Goal: Information Seeking & Learning: Learn about a topic

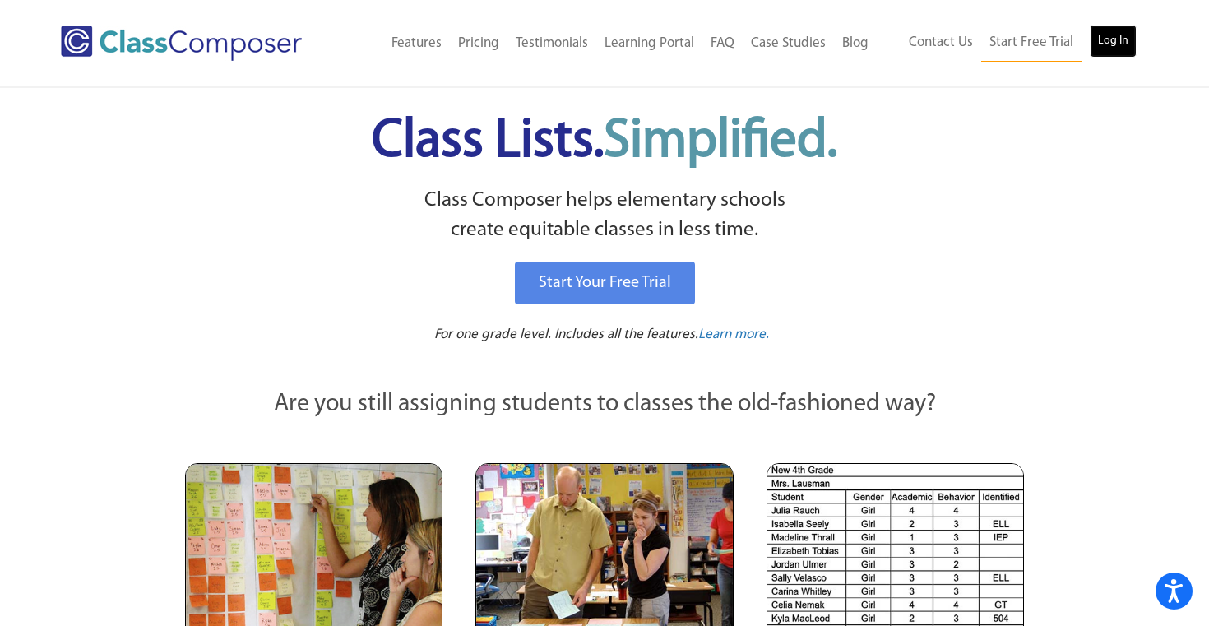
click at [1104, 46] on link "Log In" at bounding box center [1113, 41] width 47 height 33
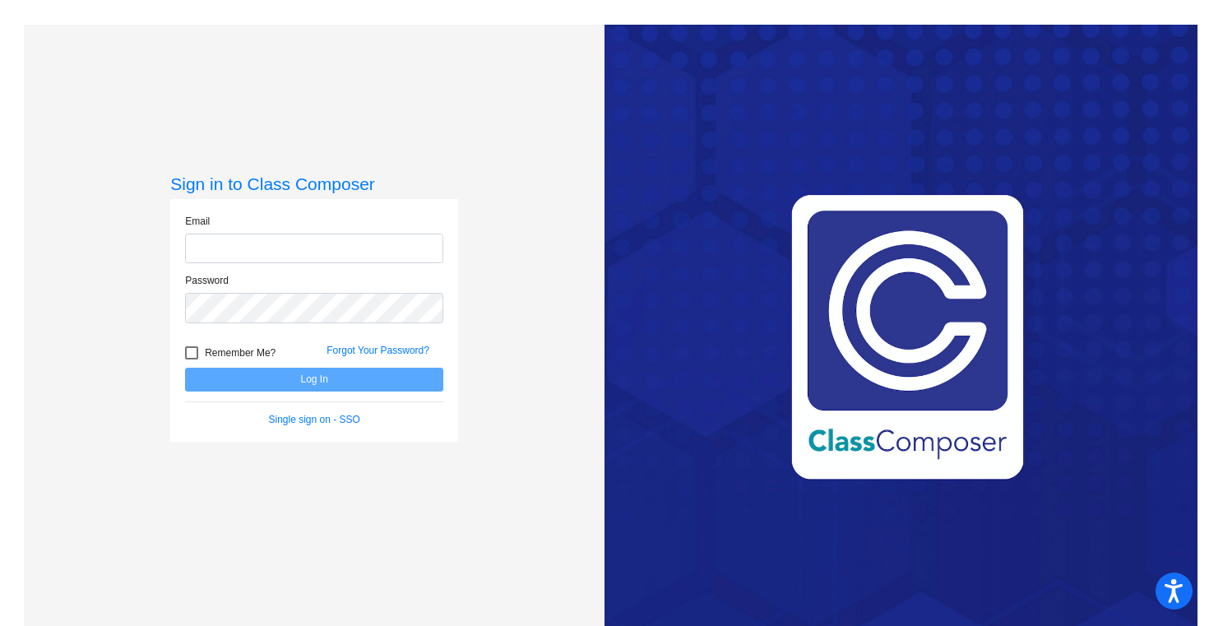
type input "elim@sd25.org"
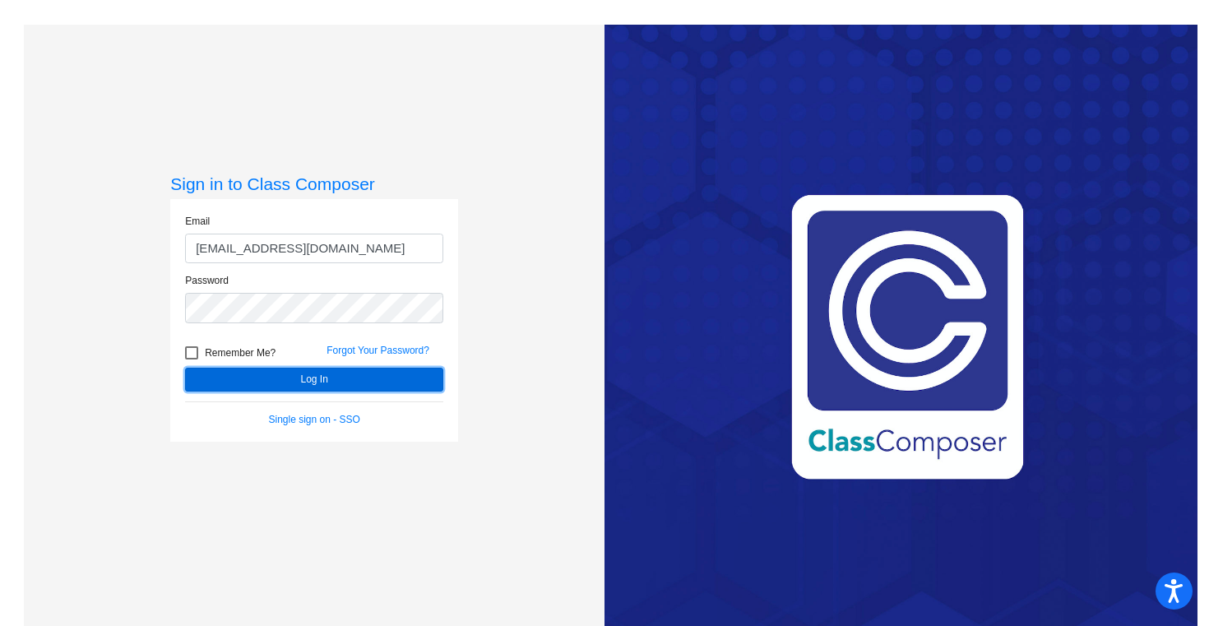
click at [316, 384] on button "Log In" at bounding box center [314, 380] width 258 height 24
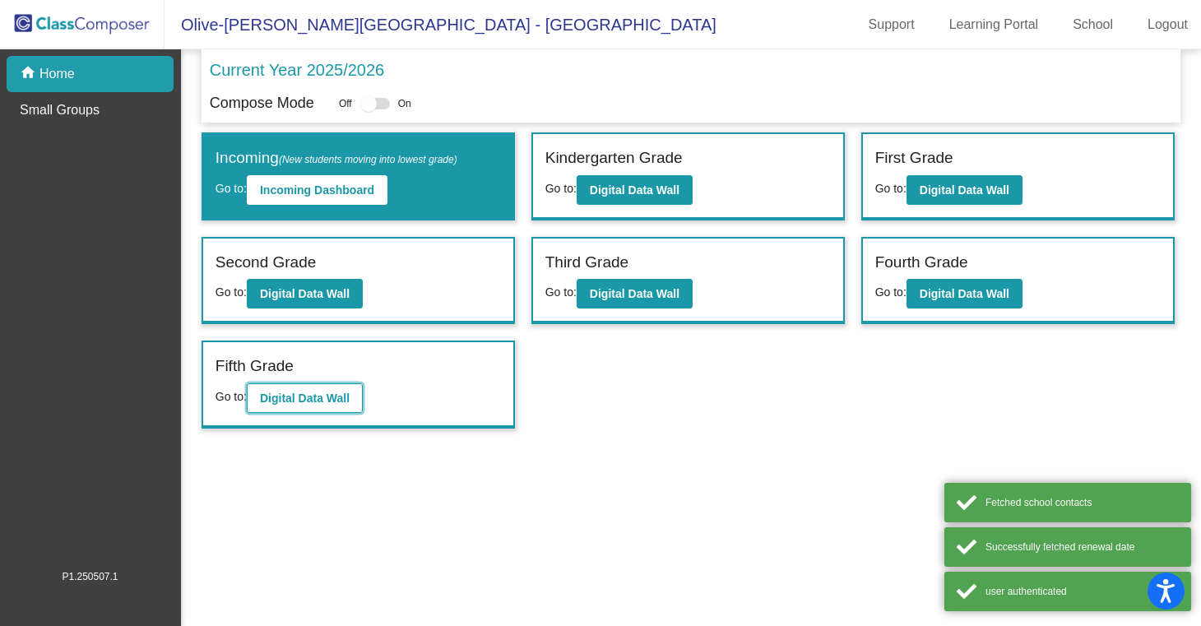
click at [308, 403] on b "Digital Data Wall" at bounding box center [305, 398] width 90 height 13
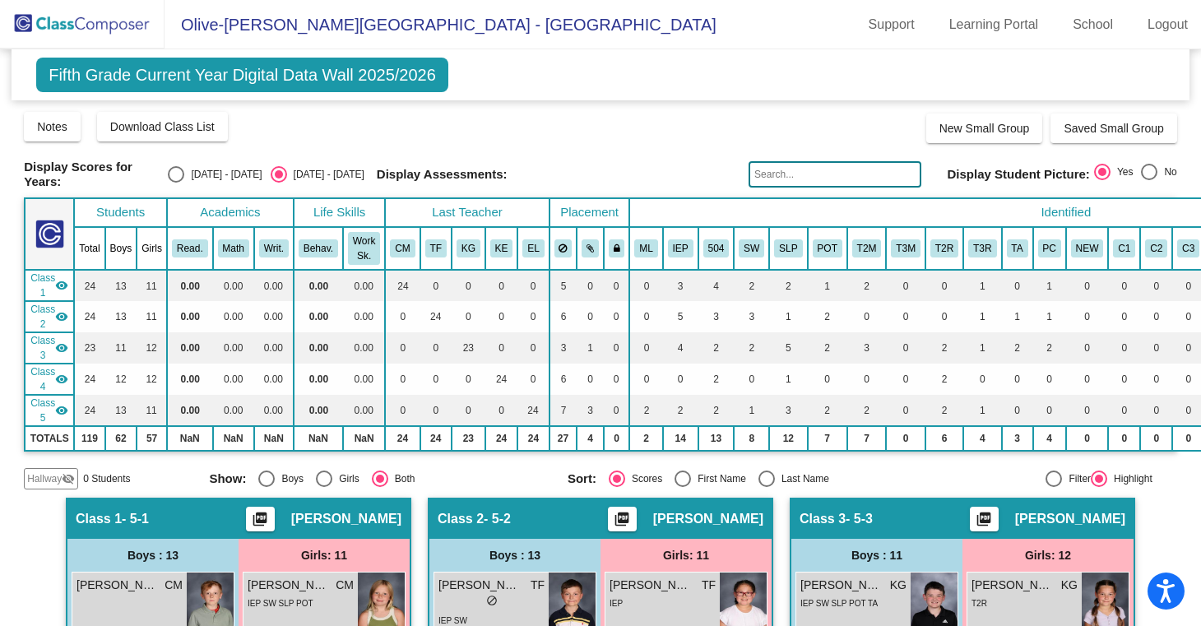
scroll to position [1, 0]
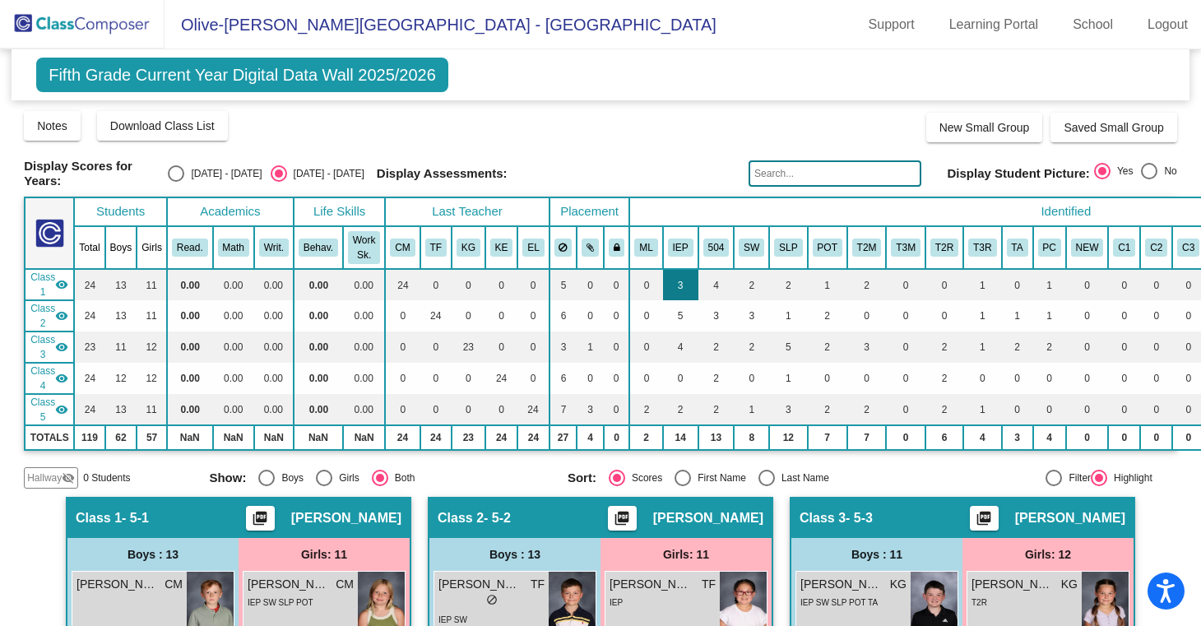
click at [684, 288] on td "3" at bounding box center [680, 284] width 35 height 31
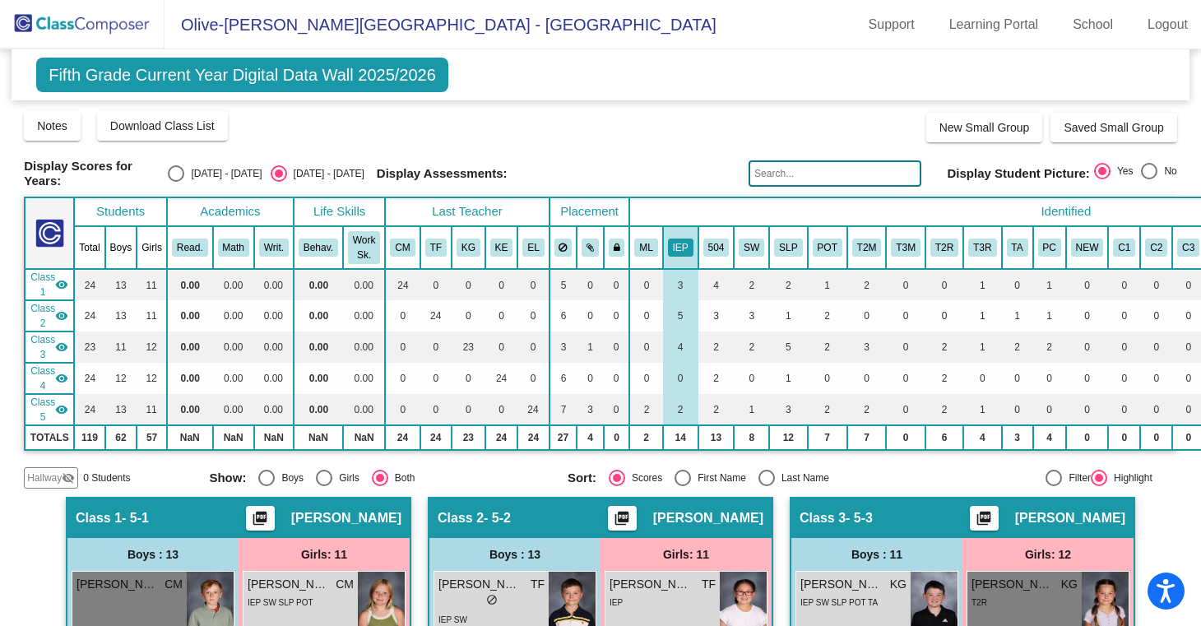
click at [694, 170] on div "Display Assessments:" at bounding box center [557, 173] width 360 height 15
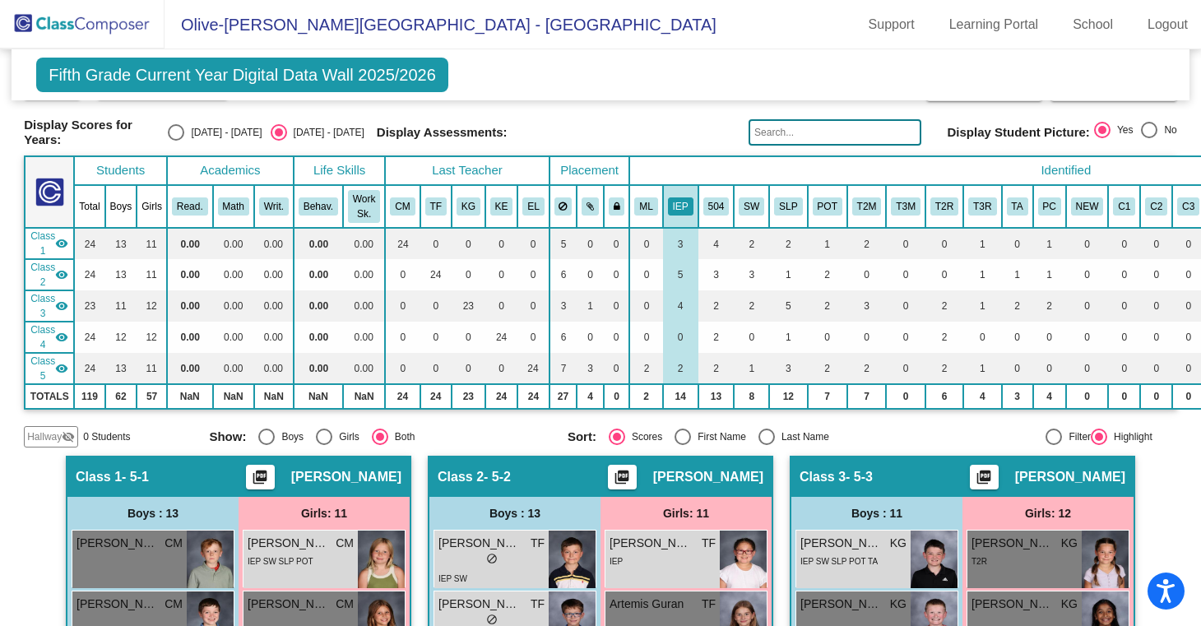
scroll to position [0, 0]
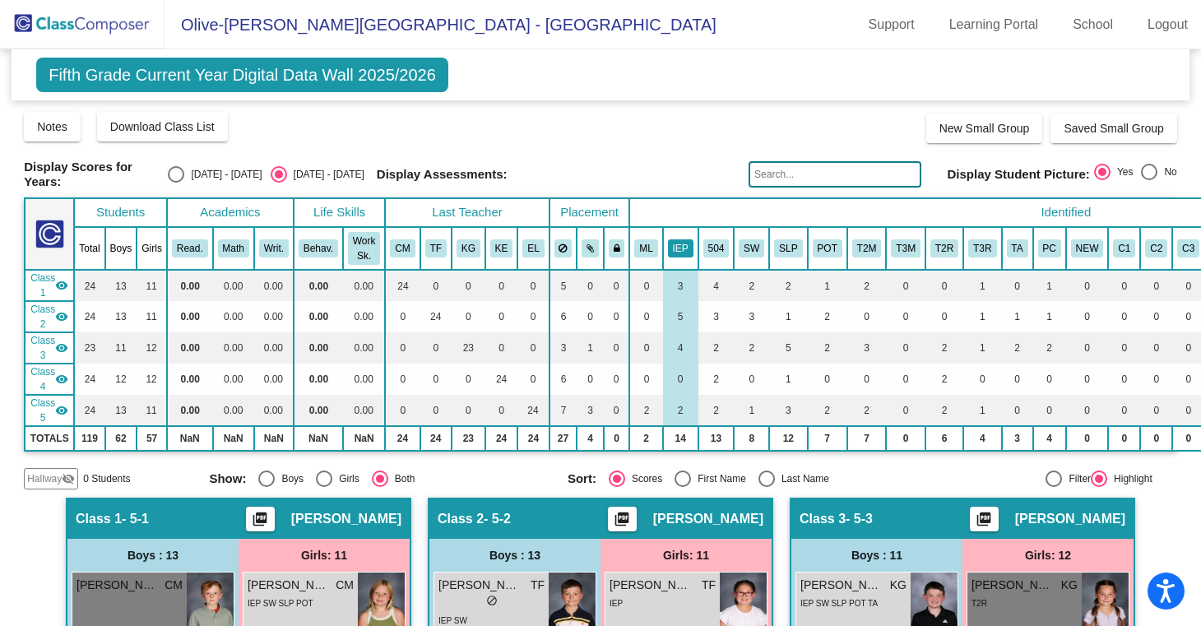
click at [682, 233] on th "IEP" at bounding box center [680, 248] width 35 height 43
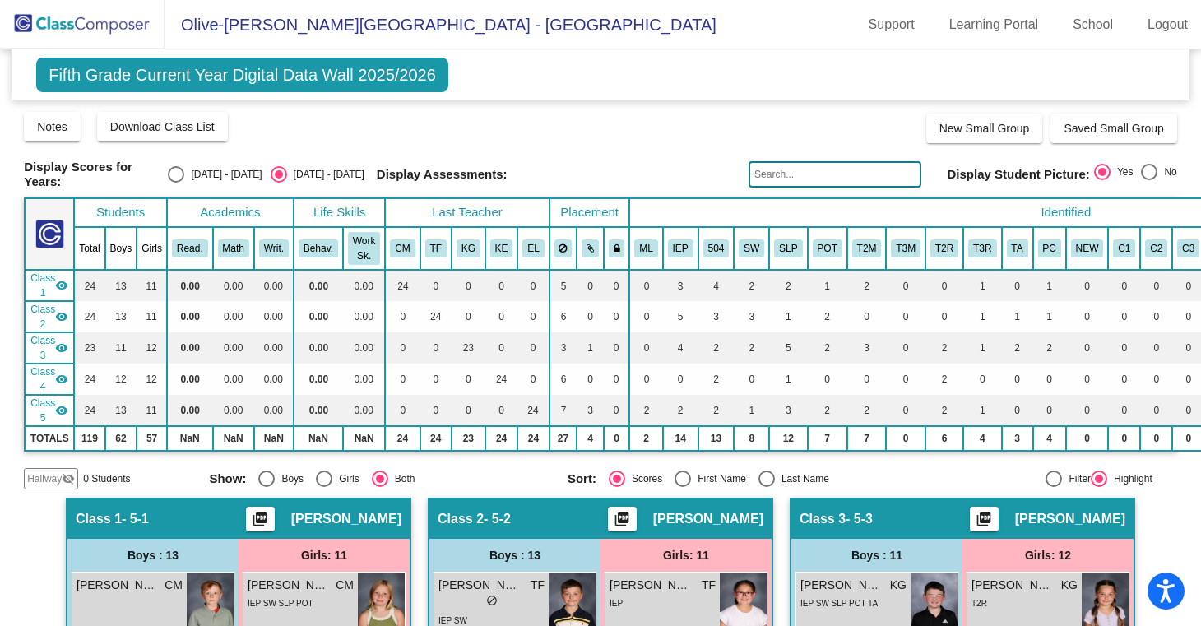
click at [682, 233] on th "IEP" at bounding box center [680, 248] width 35 height 43
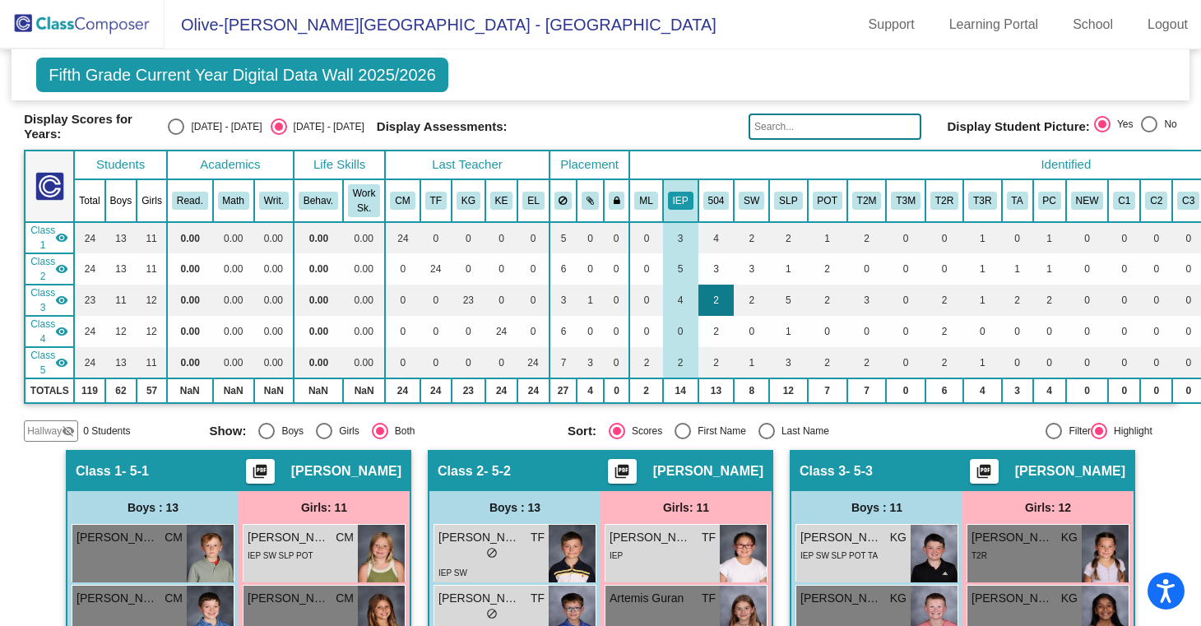
scroll to position [50, 0]
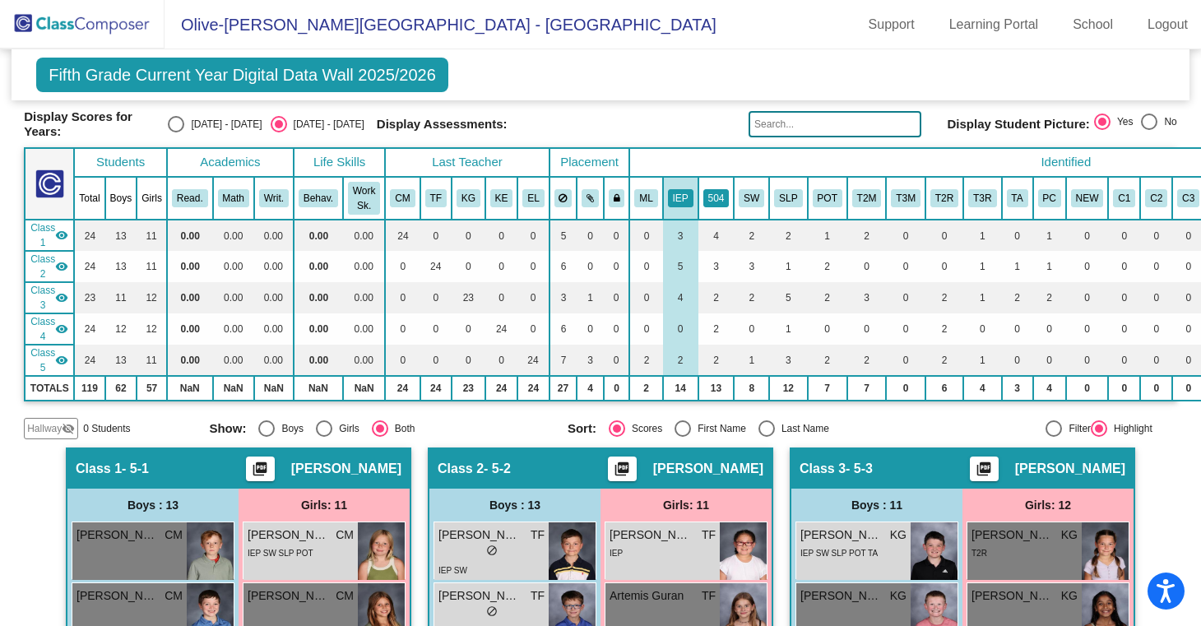
click at [716, 202] on button "504" at bounding box center [716, 198] width 26 height 18
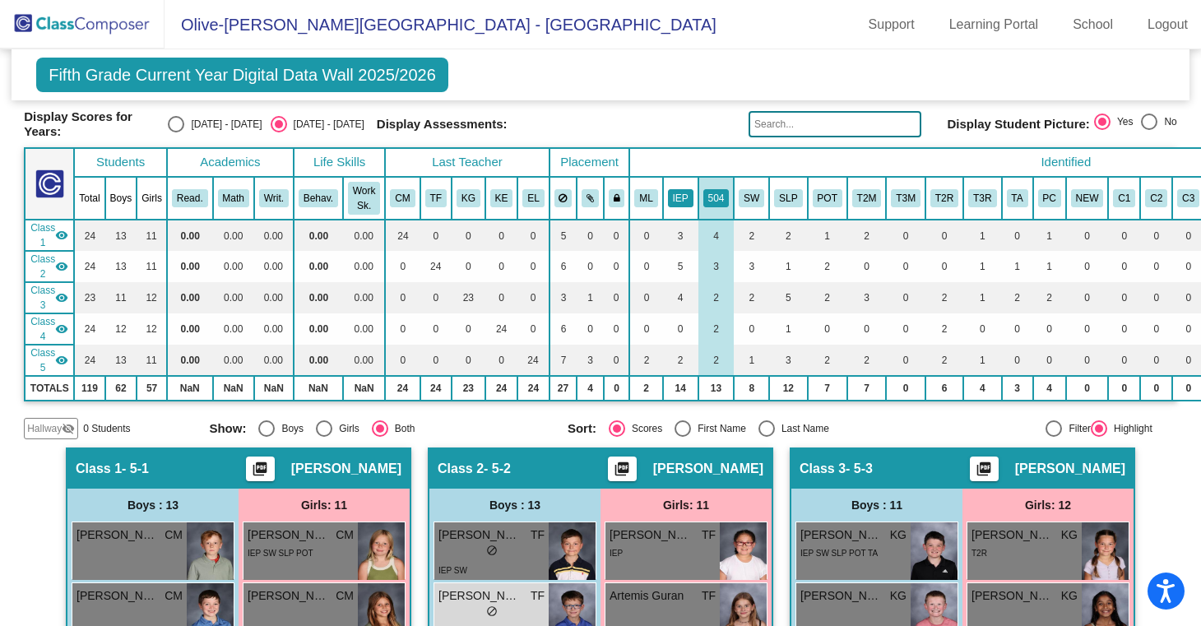
click at [681, 198] on button "IEP" at bounding box center [681, 198] width 26 height 18
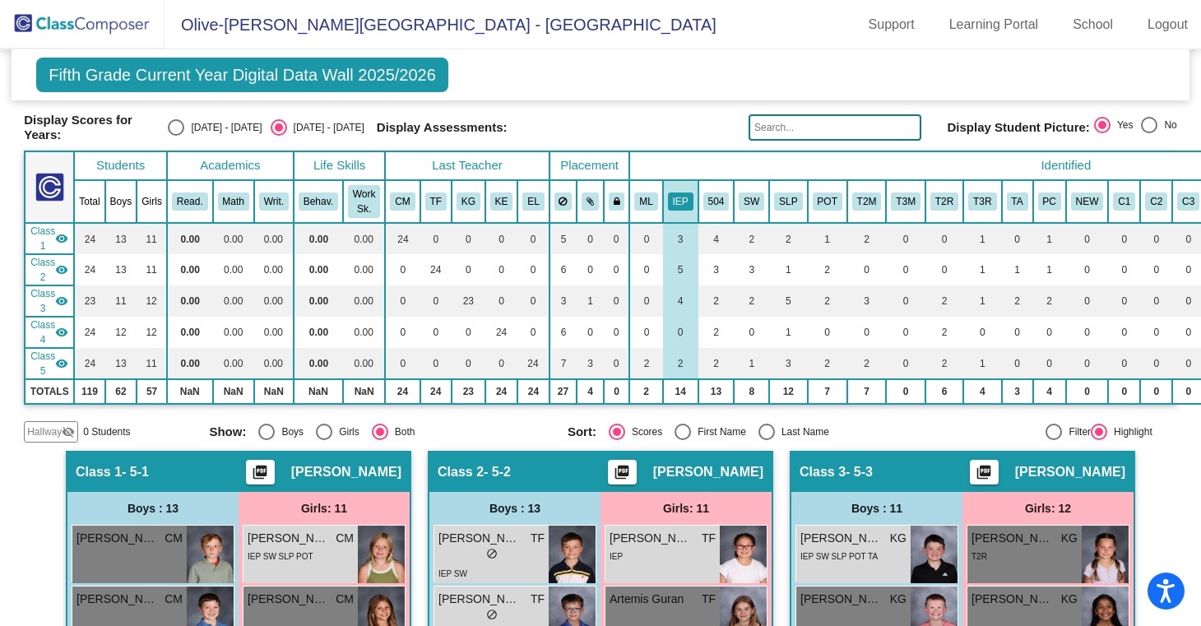
scroll to position [0, 0]
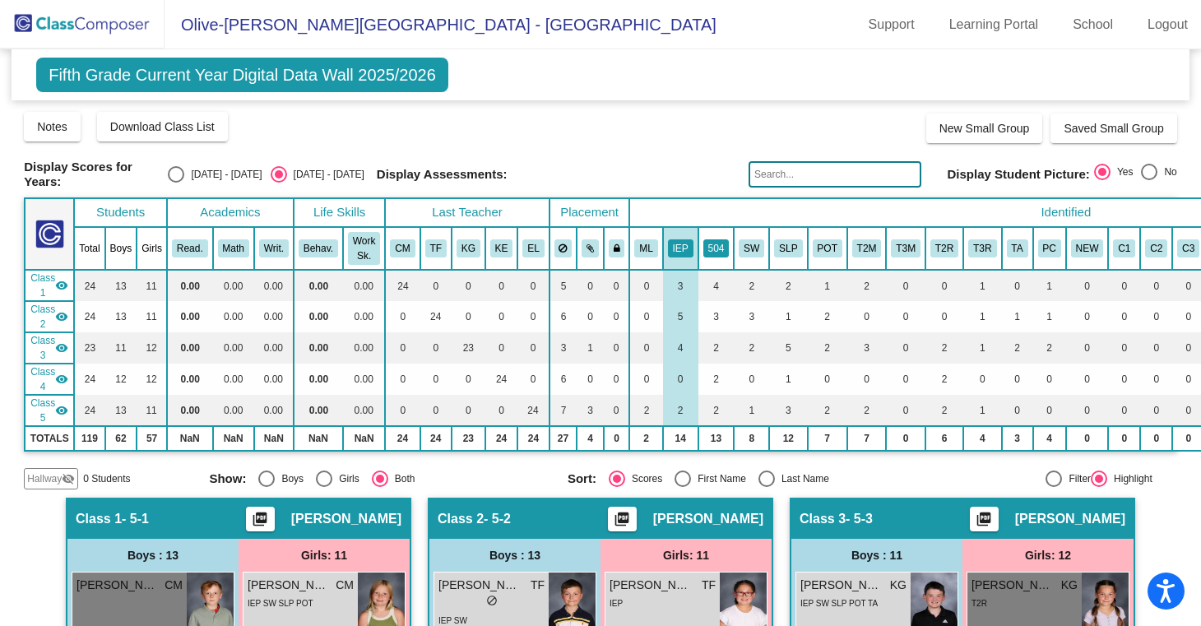
click at [703, 244] on button "504" at bounding box center [716, 248] width 26 height 18
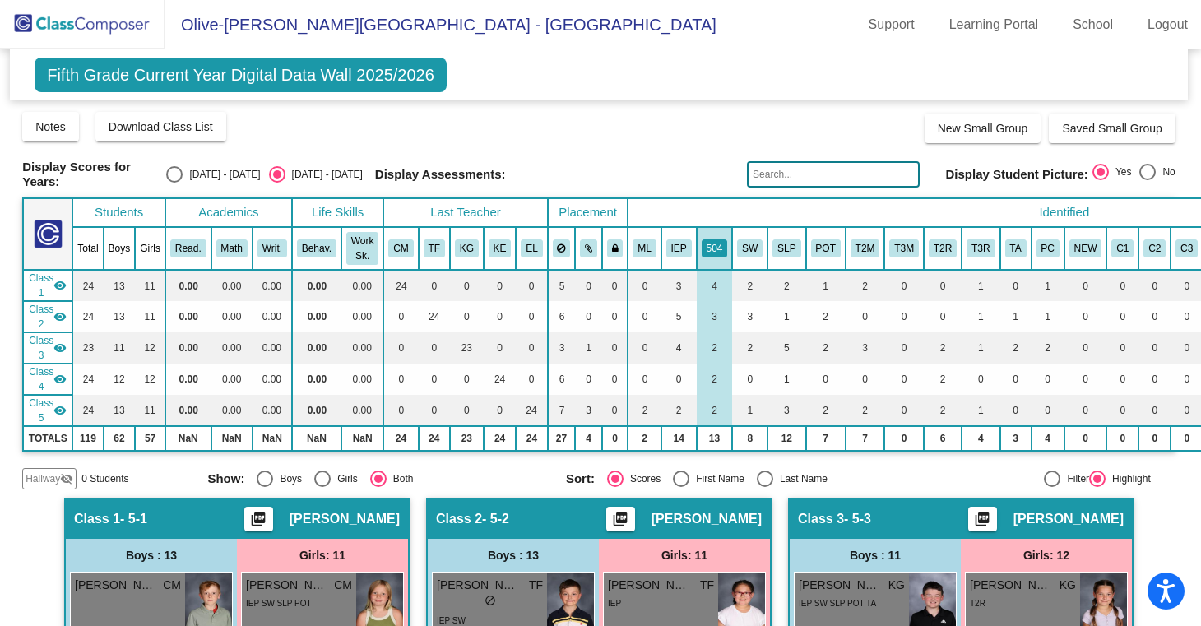
scroll to position [8, 2]
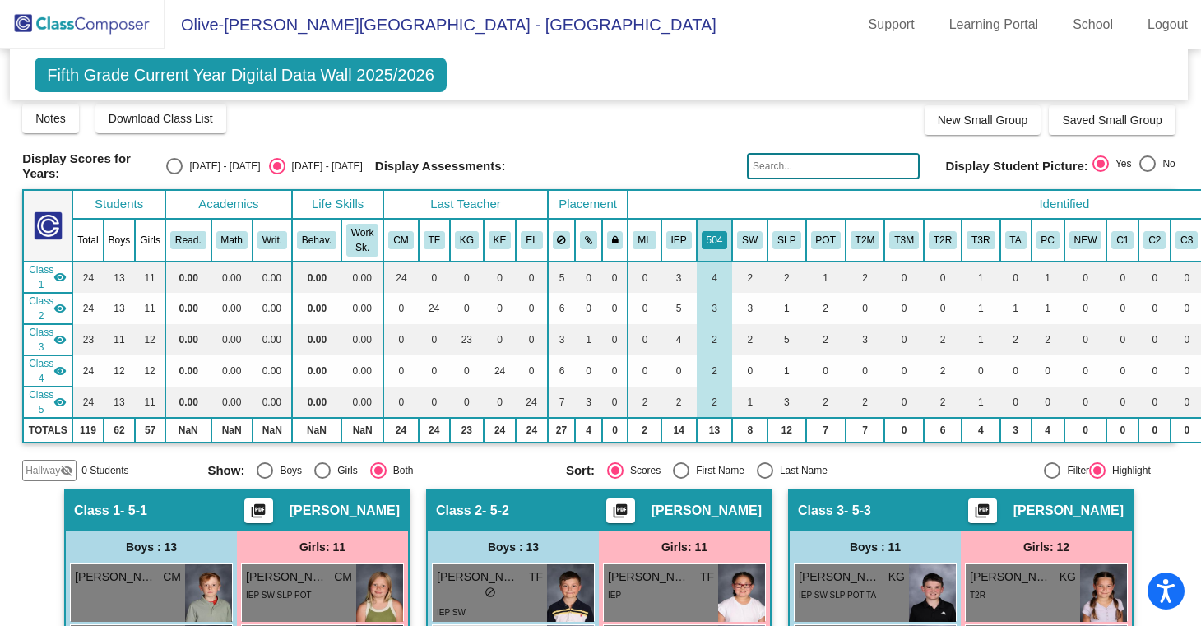
click at [13, 538] on mat-sidenav-content "Fifth Grade Current Year Digital Data Wall 2025/2026 Add, Move, or Retain Stude…" at bounding box center [600, 337] width 1201 height 577
